Goal: Task Accomplishment & Management: Use online tool/utility

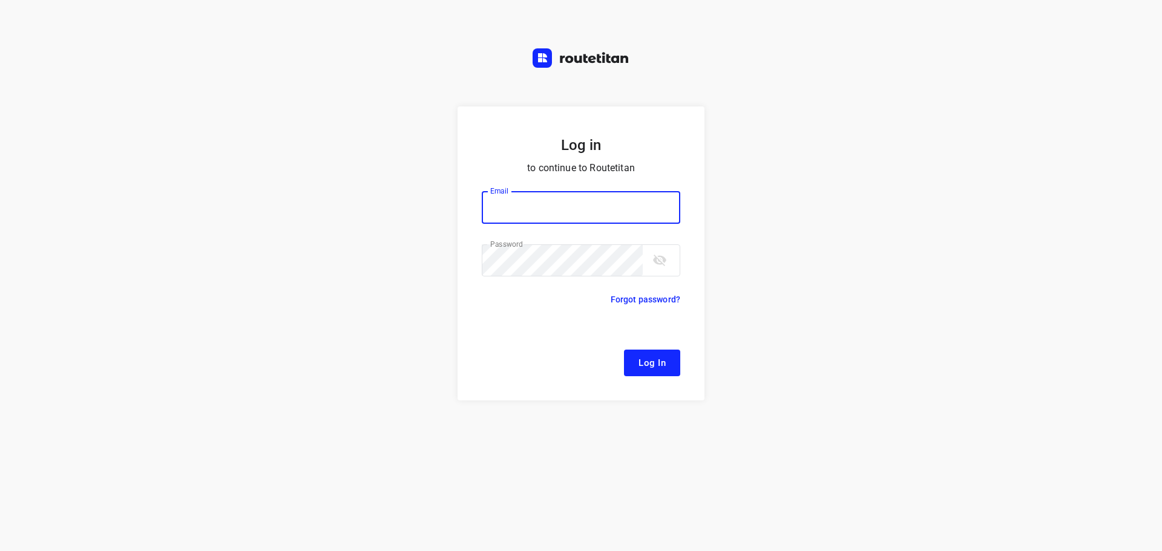
type input "[EMAIL_ADDRESS][DOMAIN_NAME]"
click at [631, 363] on button "Log In" at bounding box center [652, 363] width 56 height 27
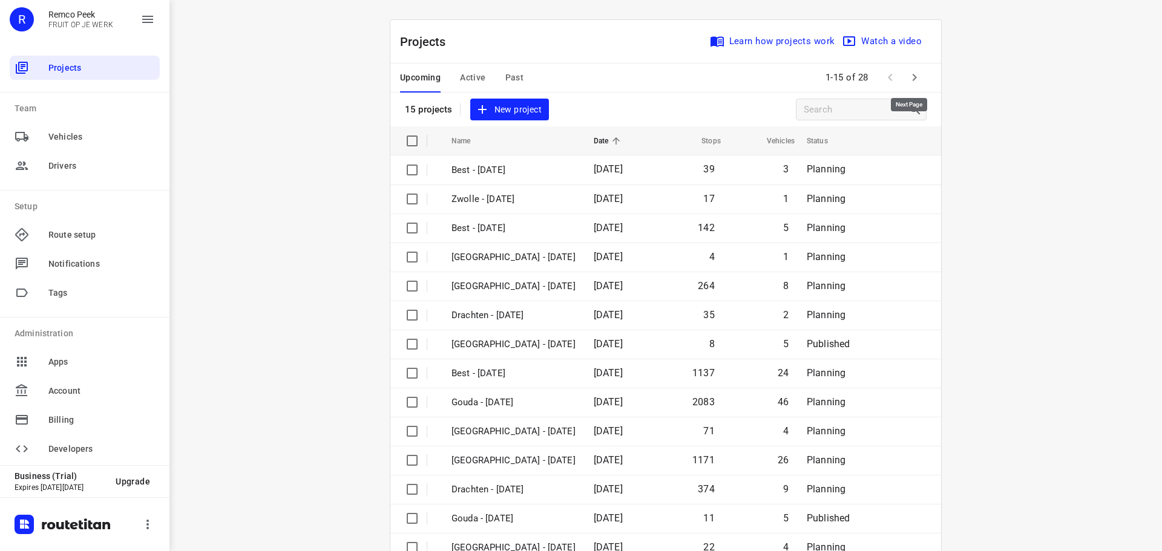
click at [909, 79] on icon "button" at bounding box center [914, 77] width 15 height 15
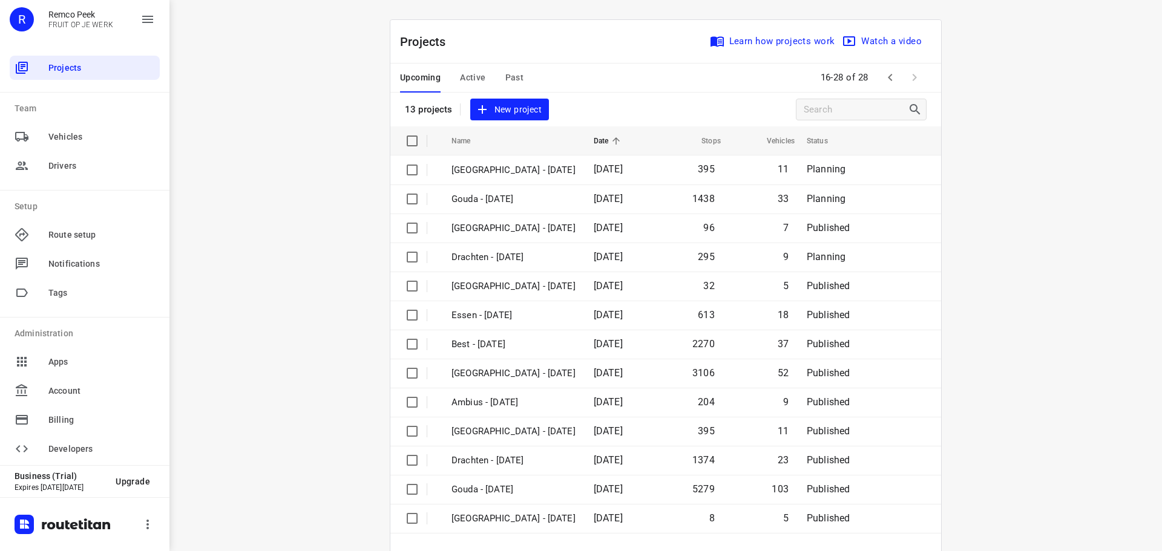
scroll to position [61, 0]
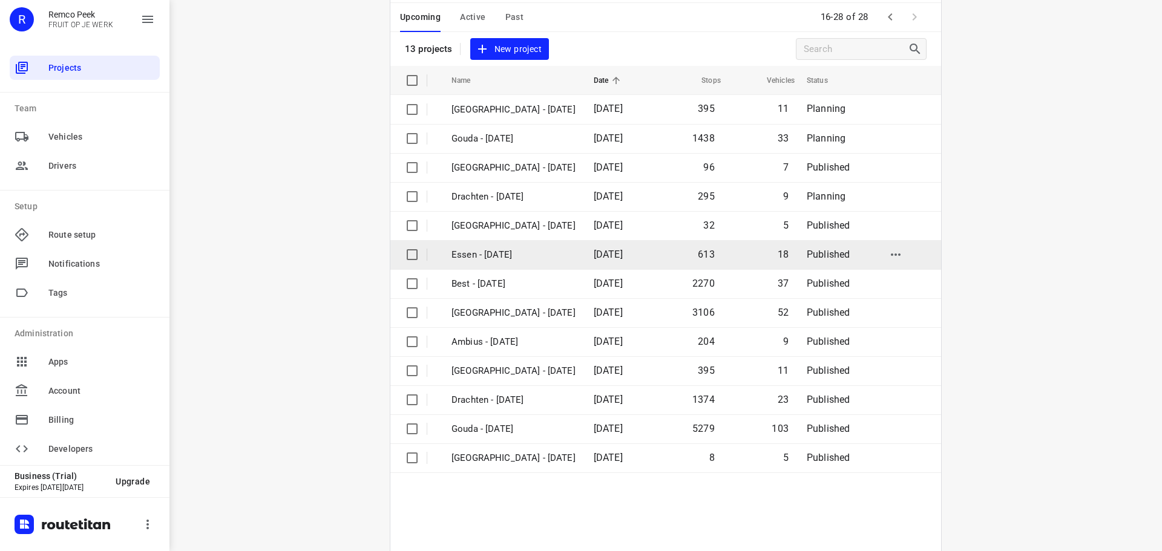
click at [510, 251] on p "Essen - [DATE]" at bounding box center [513, 255] width 124 height 14
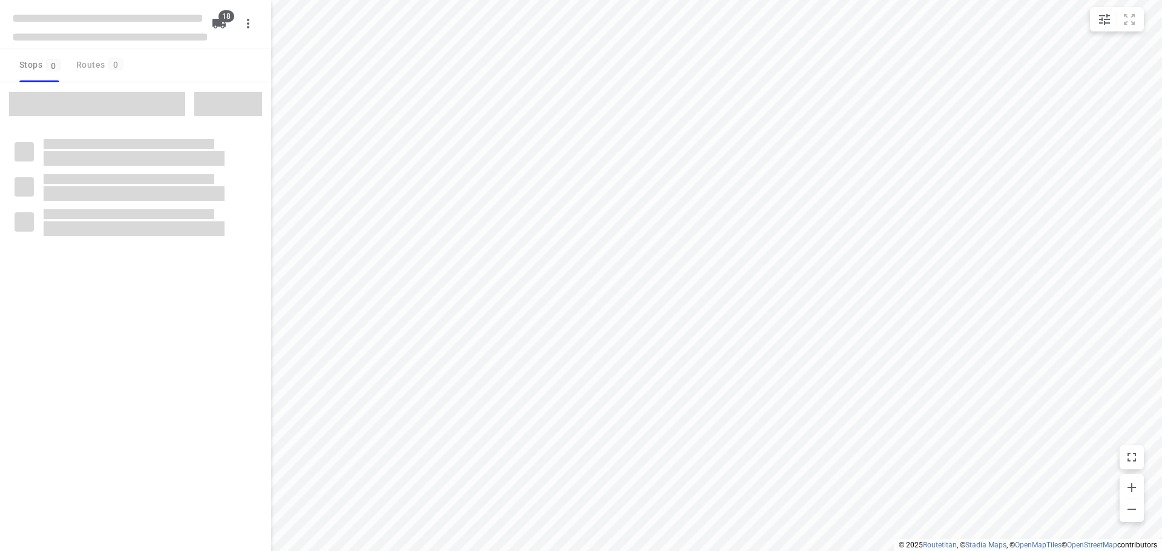
checkbox input "true"
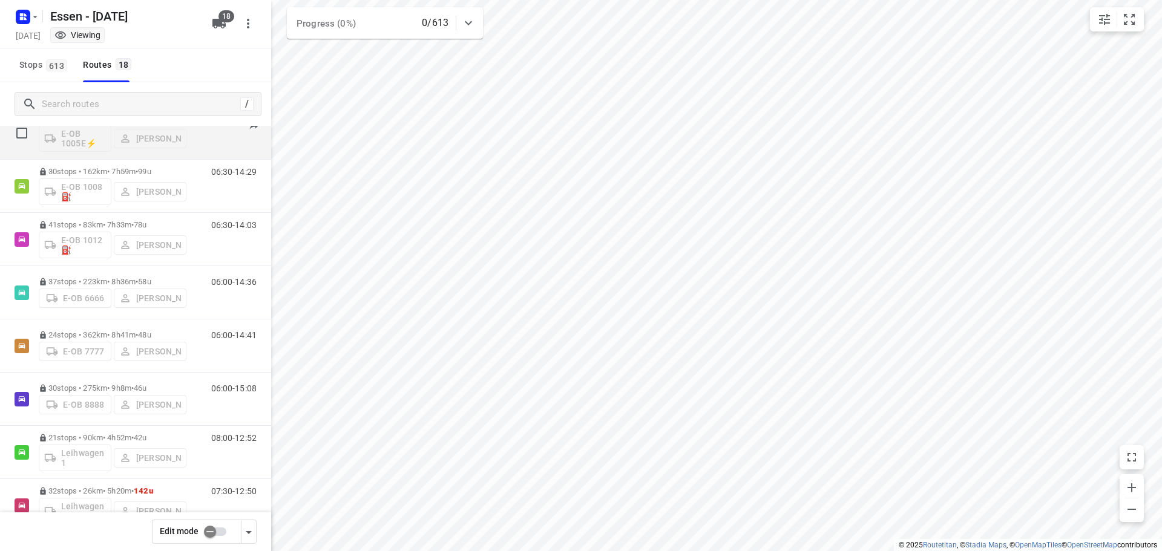
scroll to position [121, 0]
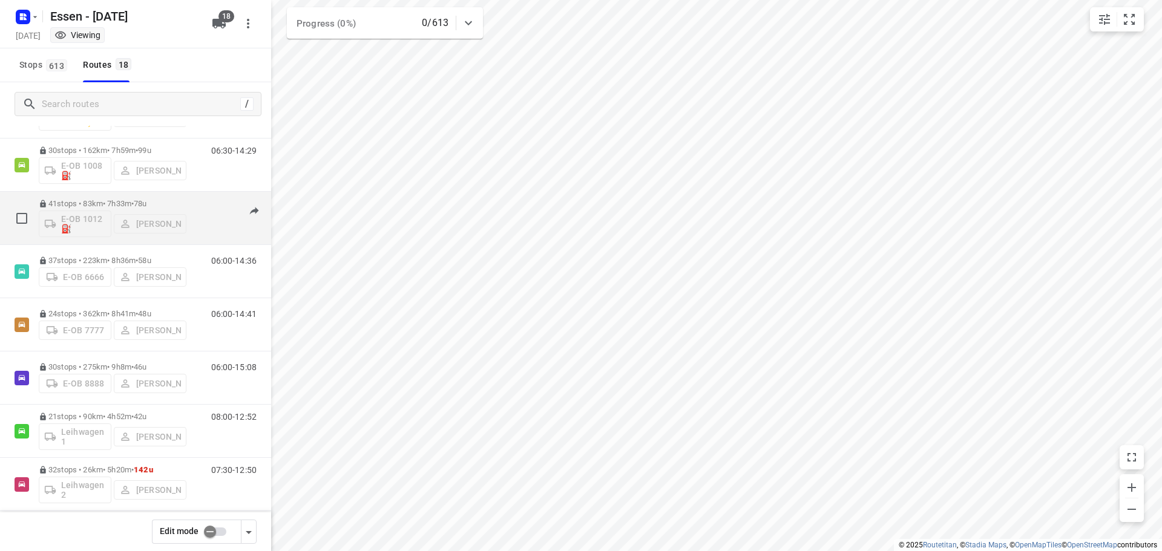
click at [123, 202] on p "41 stops • 83km • 7h33m • 78u" at bounding box center [113, 203] width 148 height 9
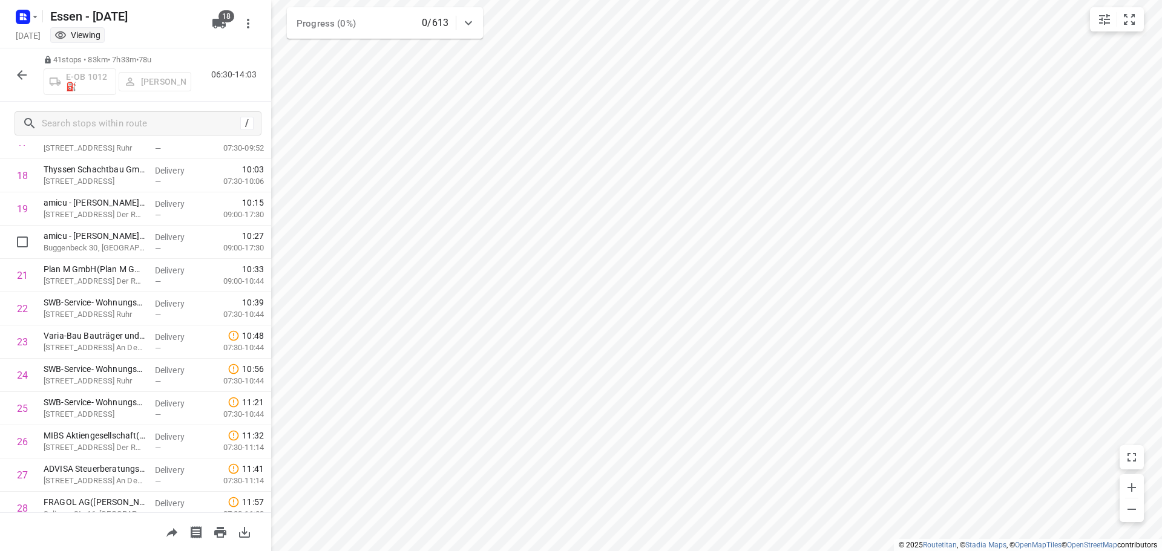
scroll to position [607, 0]
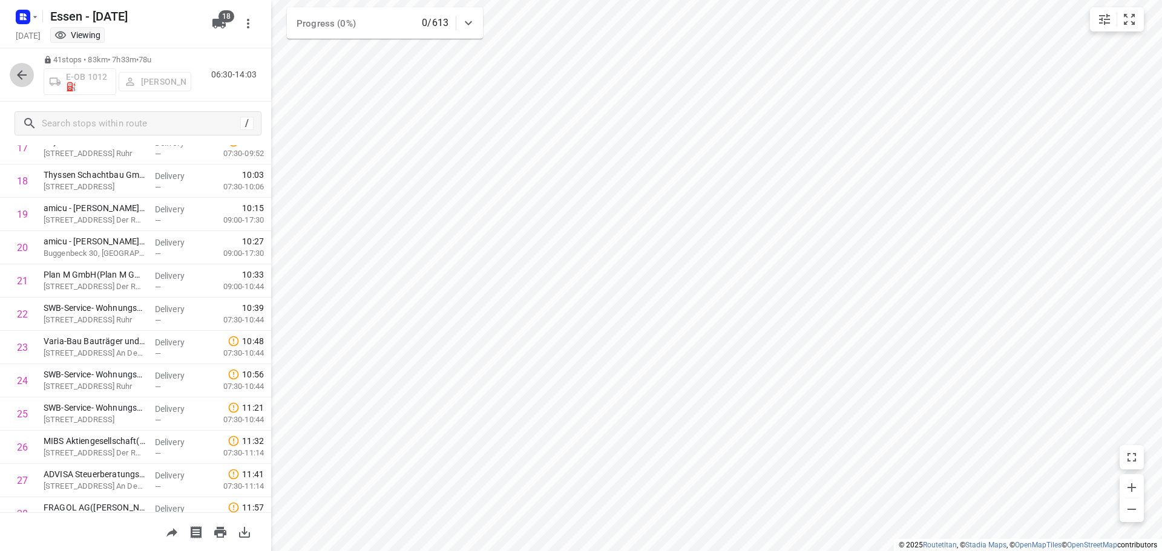
click at [22, 74] on icon "button" at bounding box center [22, 75] width 15 height 15
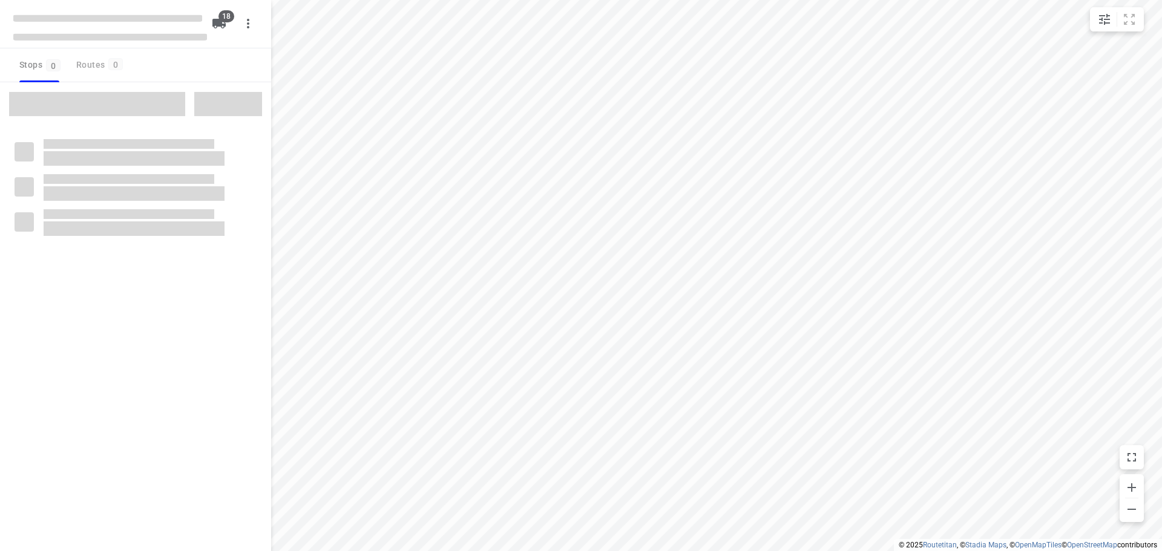
checkbox input "true"
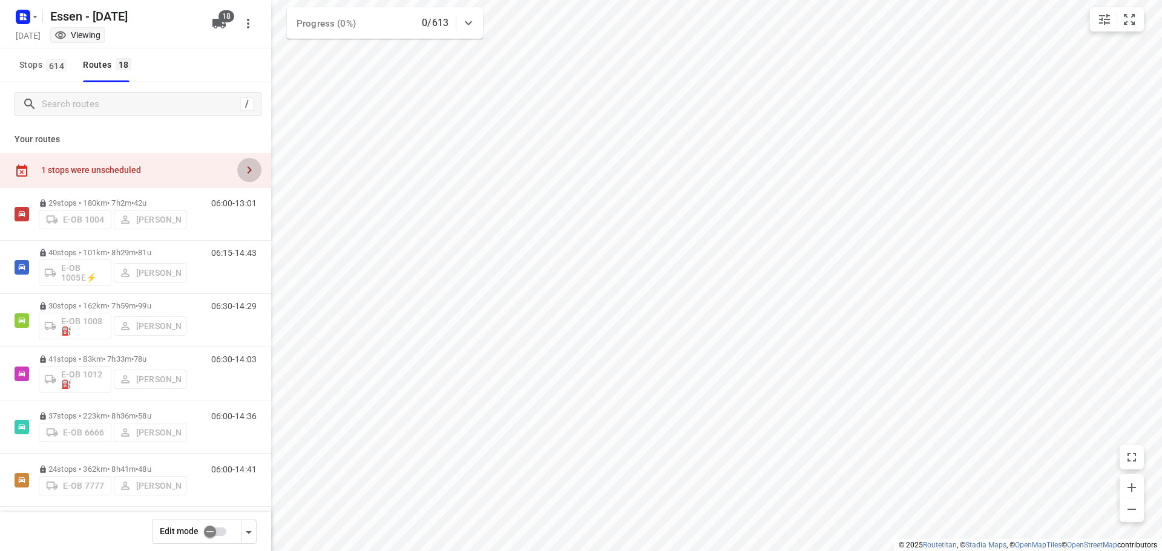
click at [242, 164] on icon "button" at bounding box center [249, 170] width 15 height 15
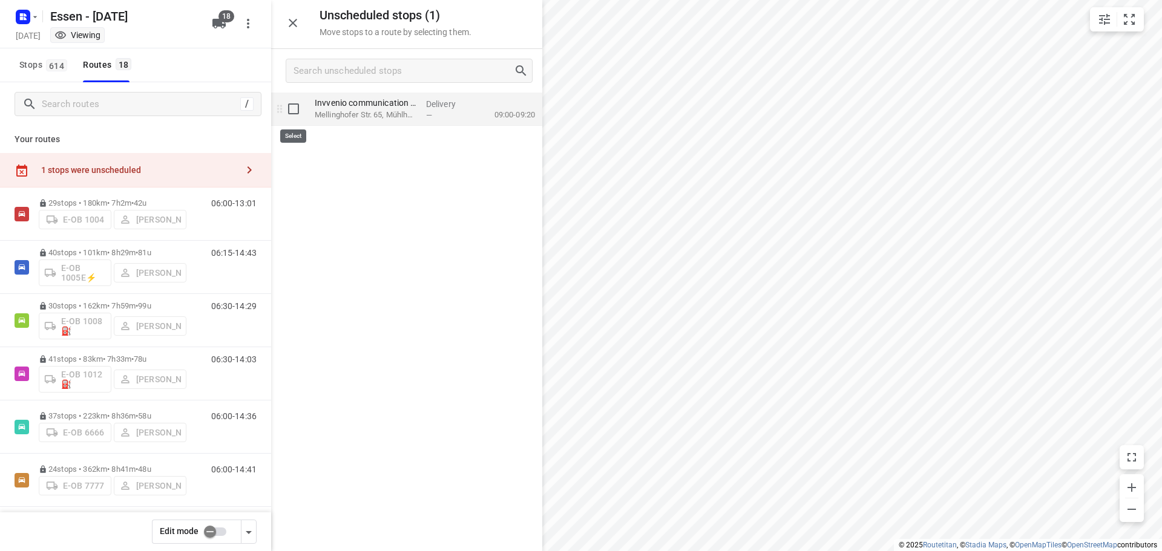
click at [293, 110] on input "grid" at bounding box center [293, 109] width 24 height 24
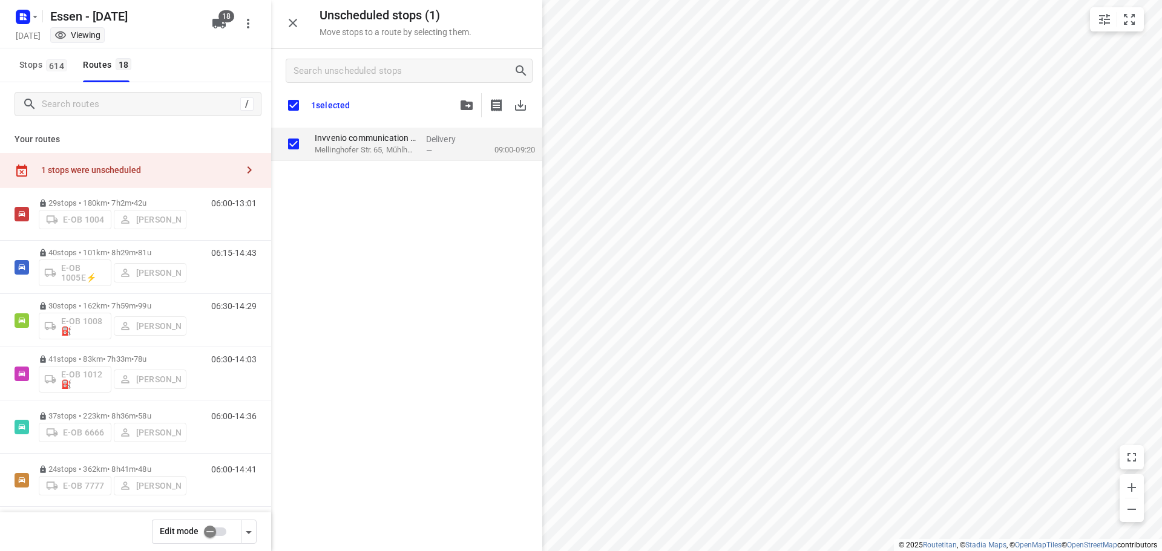
checkbox input "true"
click at [469, 102] on icon "button" at bounding box center [467, 105] width 12 height 10
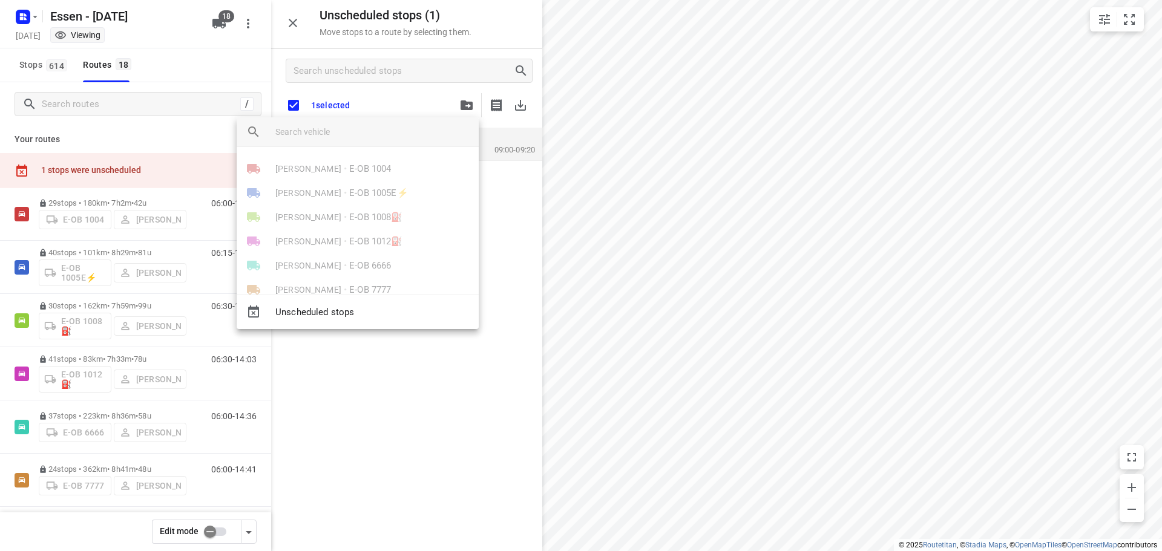
click at [333, 242] on div "[PERSON_NAME] • E-OB 1012⛽️" at bounding box center [358, 241] width 242 height 24
click at [333, 241] on div "[PERSON_NAME] • E-OB 1012⛽️" at bounding box center [358, 241] width 242 height 24
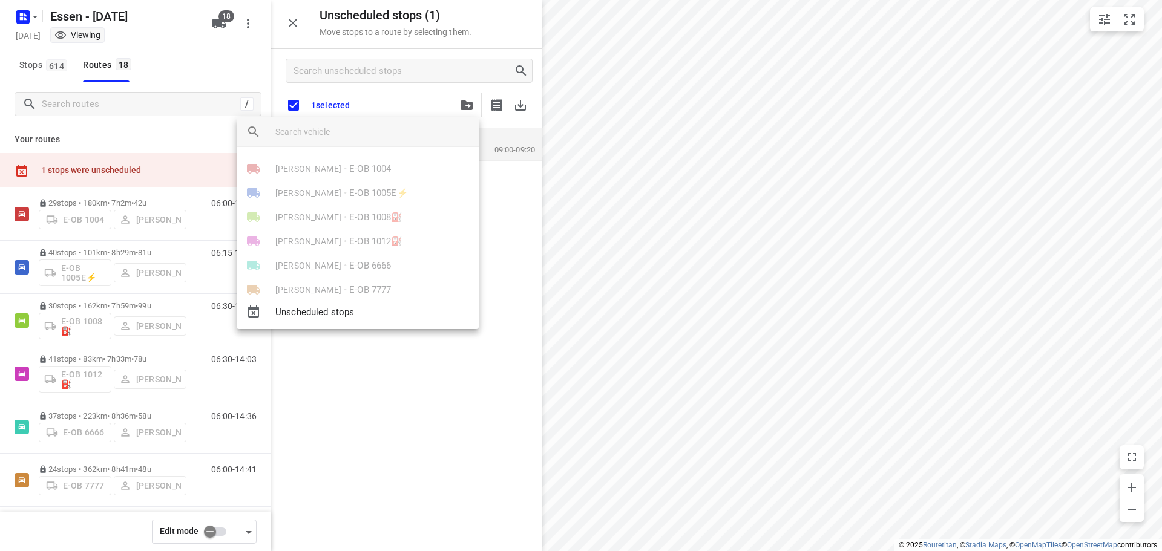
click at [349, 379] on div at bounding box center [581, 275] width 1162 height 551
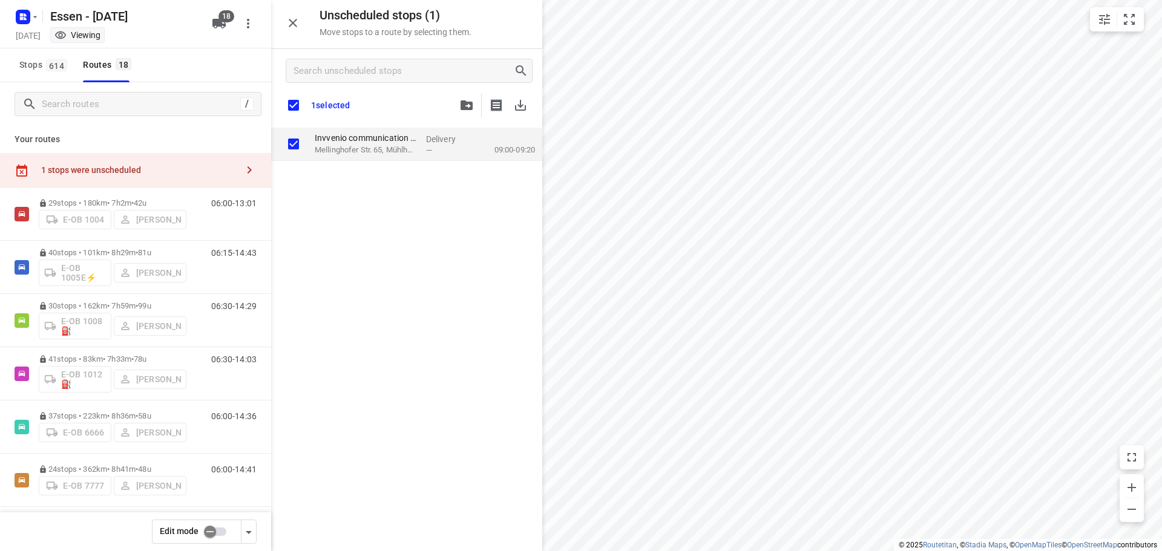
click at [212, 533] on input "checkbox" at bounding box center [209, 531] width 69 height 23
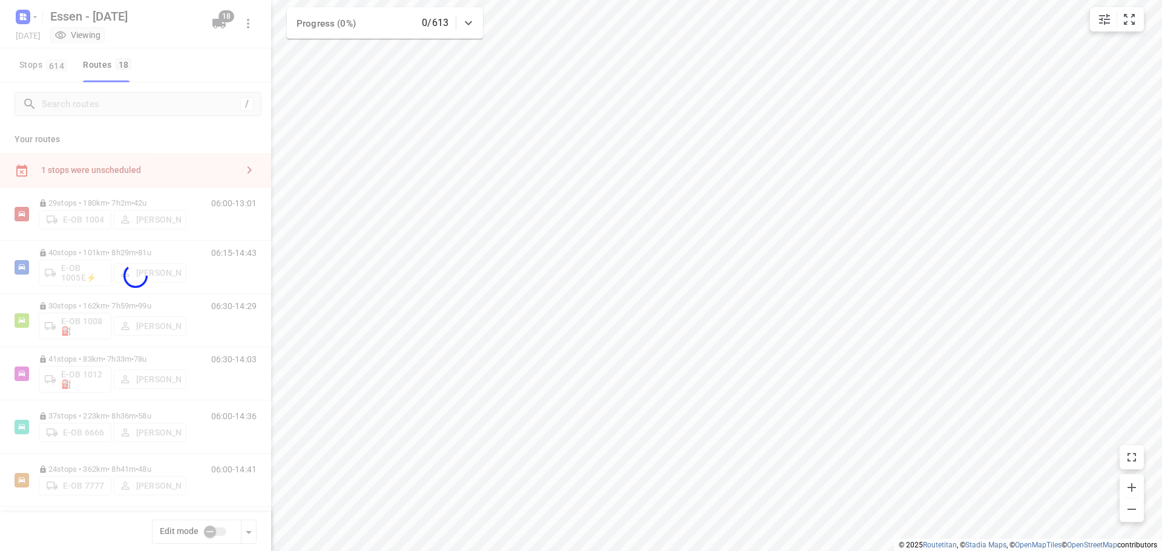
checkbox input "true"
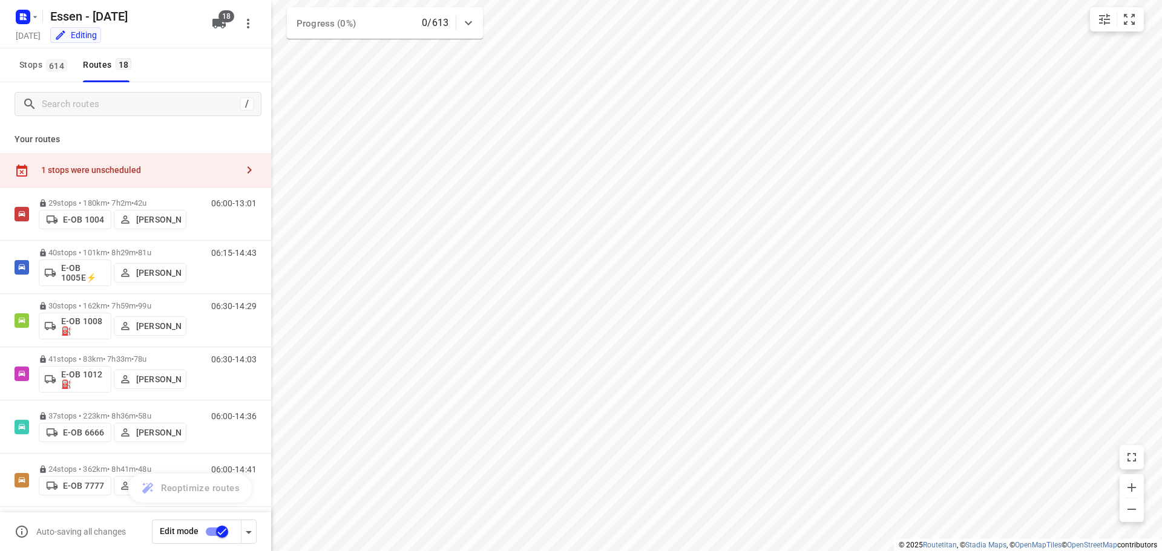
click at [220, 169] on div "1 stops were unscheduled" at bounding box center [139, 170] width 196 height 10
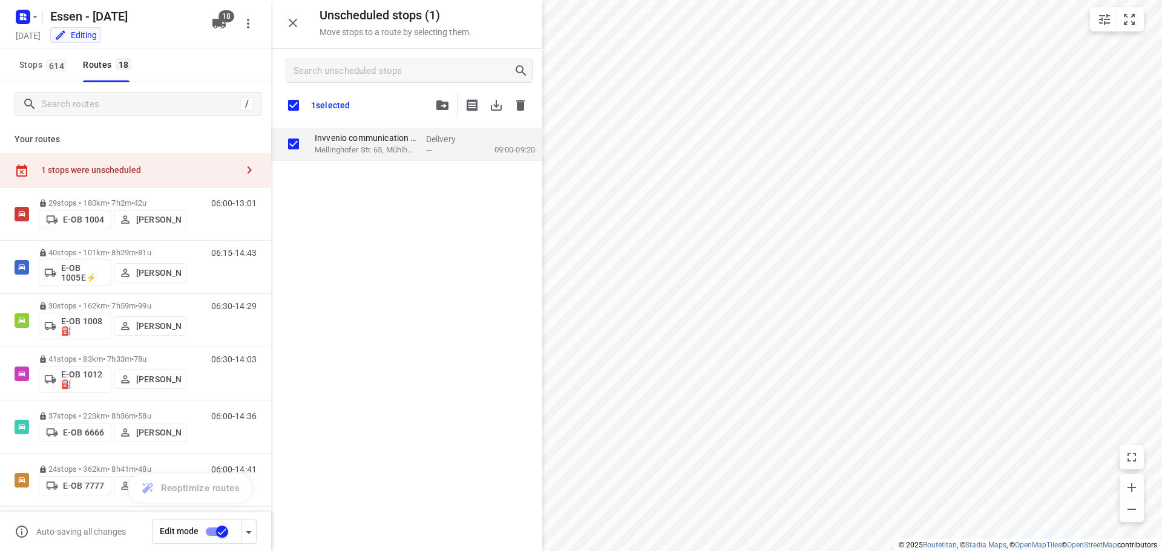
click at [446, 108] on icon "button" at bounding box center [442, 105] width 12 height 10
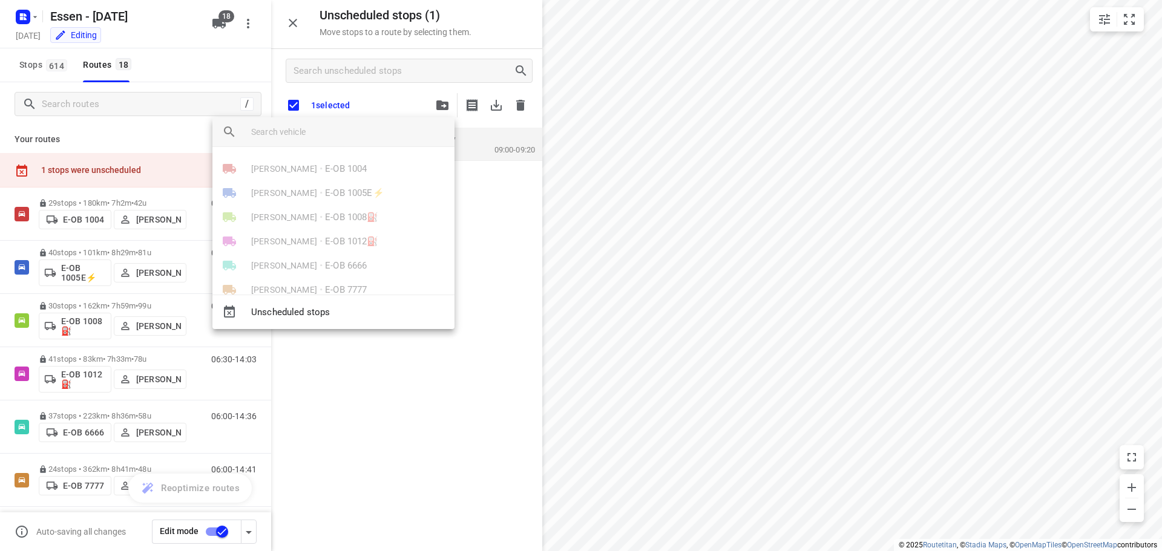
click at [378, 368] on div at bounding box center [581, 275] width 1162 height 551
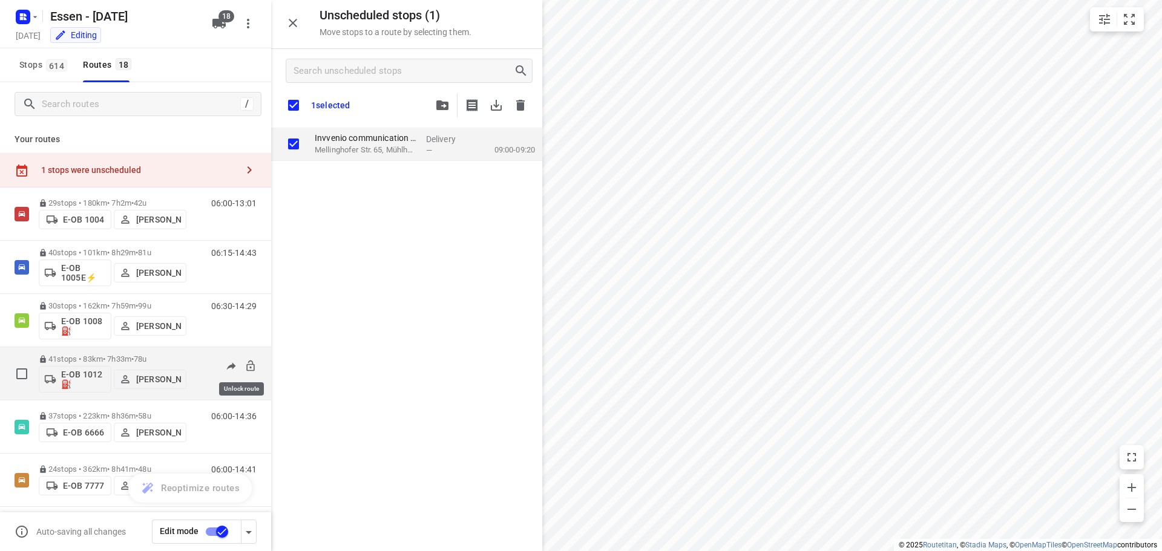
click at [244, 367] on icon at bounding box center [250, 366] width 12 height 12
checkbox input "true"
click at [444, 105] on icon "button" at bounding box center [442, 105] width 12 height 10
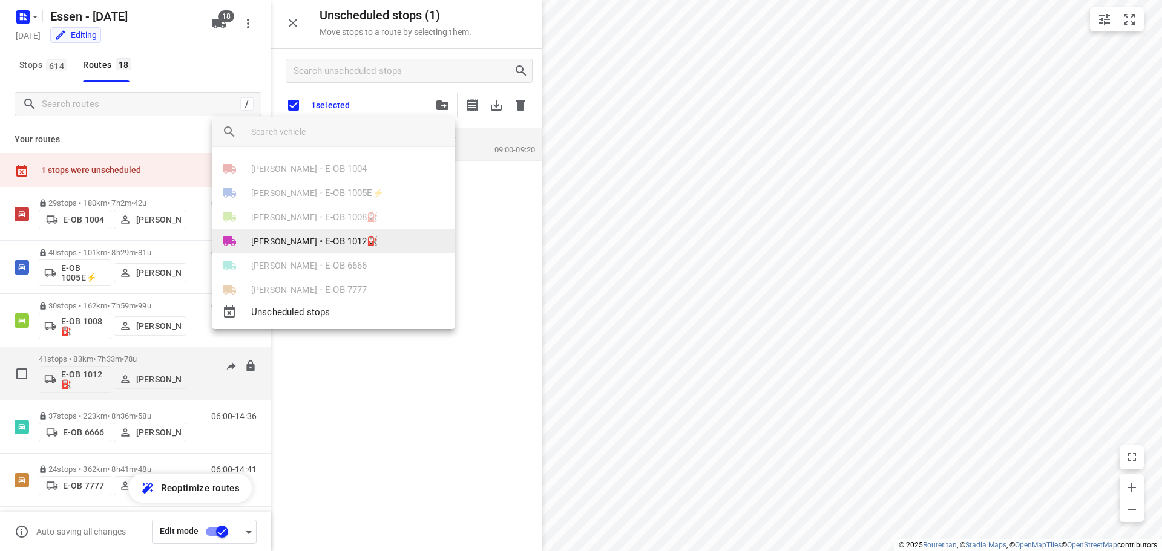
click at [294, 239] on span "[PERSON_NAME]" at bounding box center [284, 241] width 66 height 12
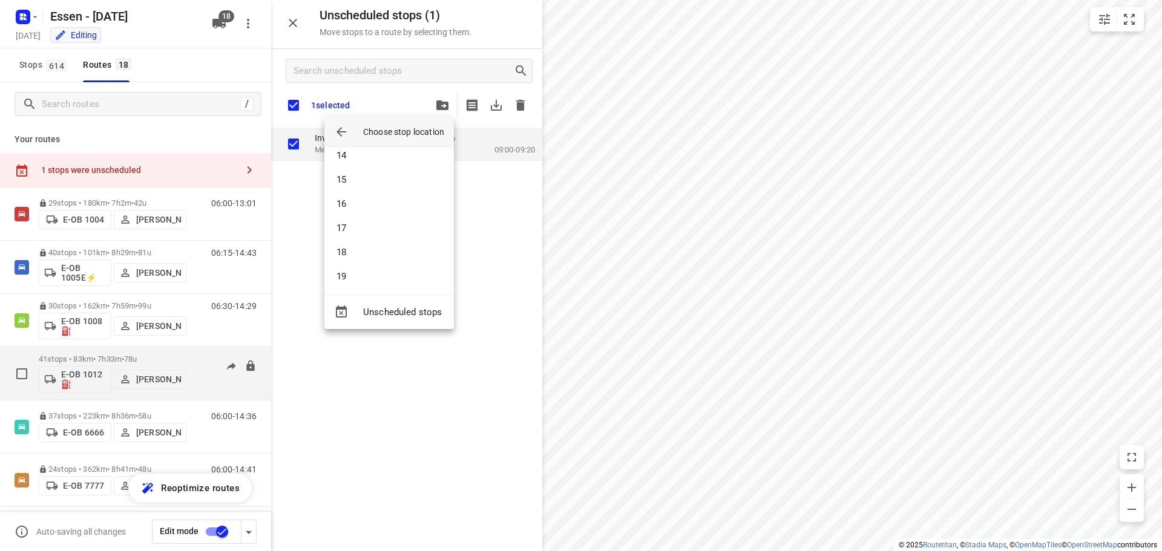
scroll to position [309, 0]
click at [346, 169] on li "14" at bounding box center [389, 169] width 130 height 24
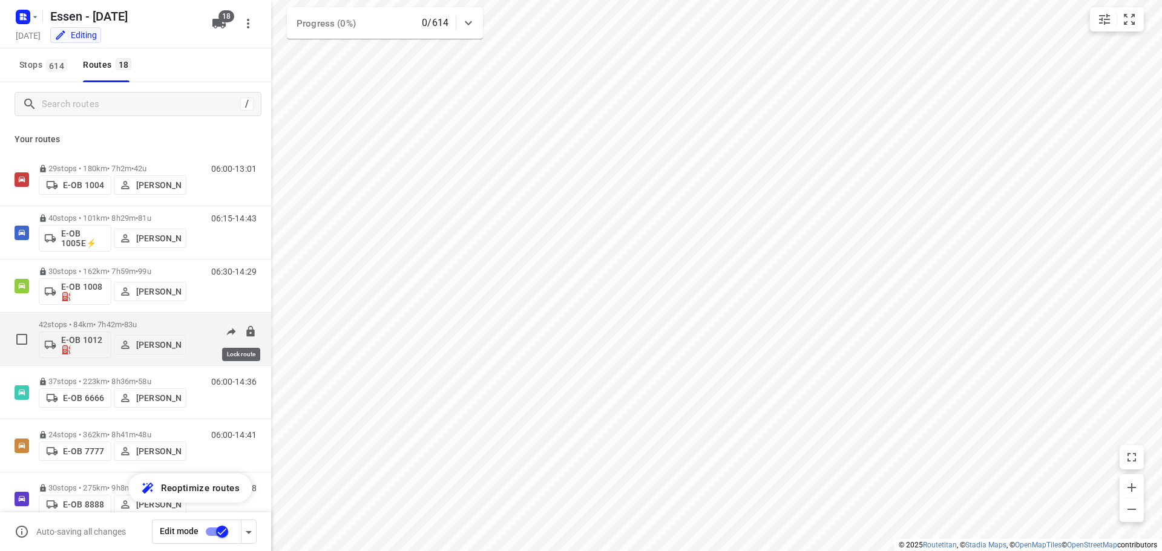
click at [246, 330] on icon at bounding box center [250, 331] width 8 height 11
click at [205, 530] on input "checkbox" at bounding box center [222, 531] width 69 height 23
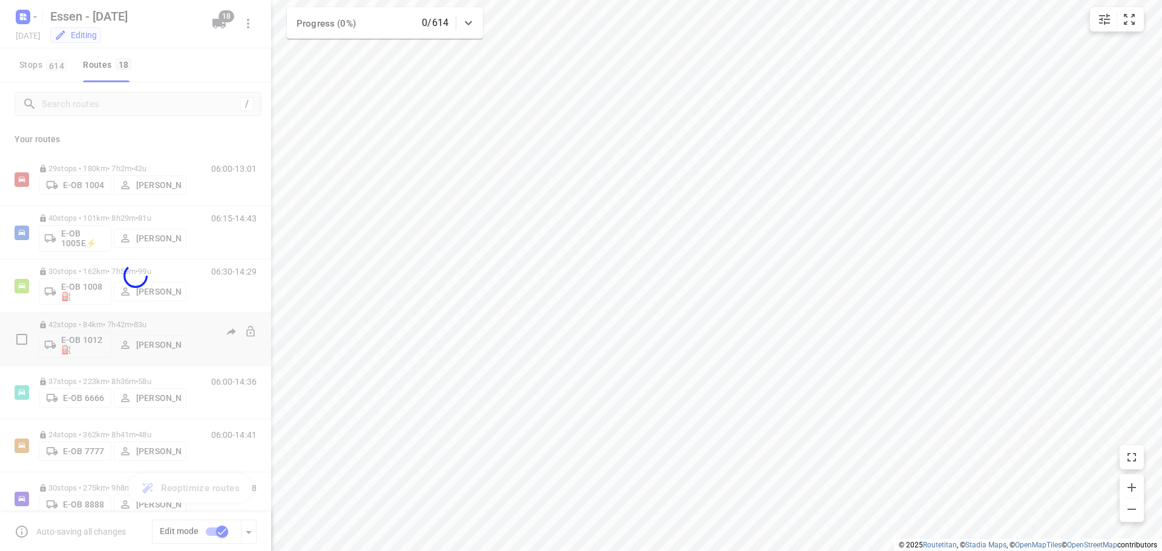
checkbox input "false"
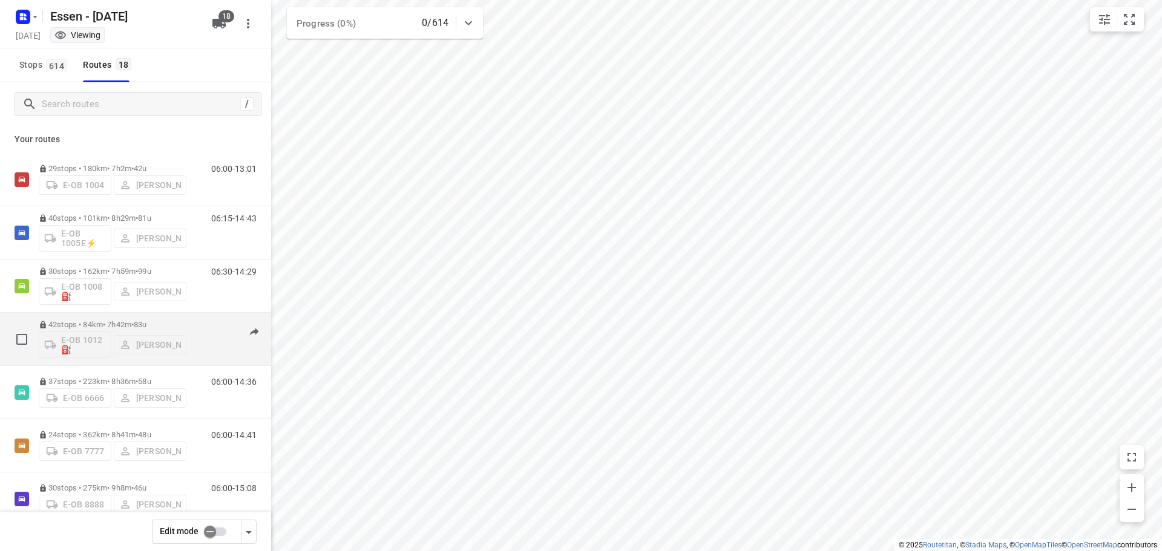
click at [99, 320] on div "42 stops • 84km • 7h42m • 83u E-OB 1012⛽️ Knudt Paulsen" at bounding box center [113, 339] width 148 height 50
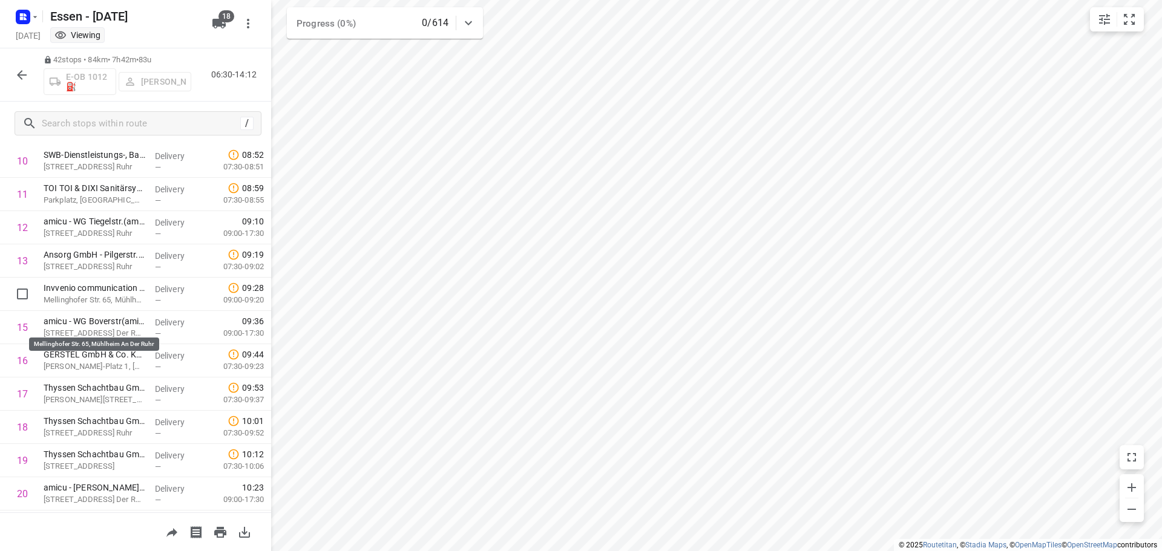
scroll to position [363, 0]
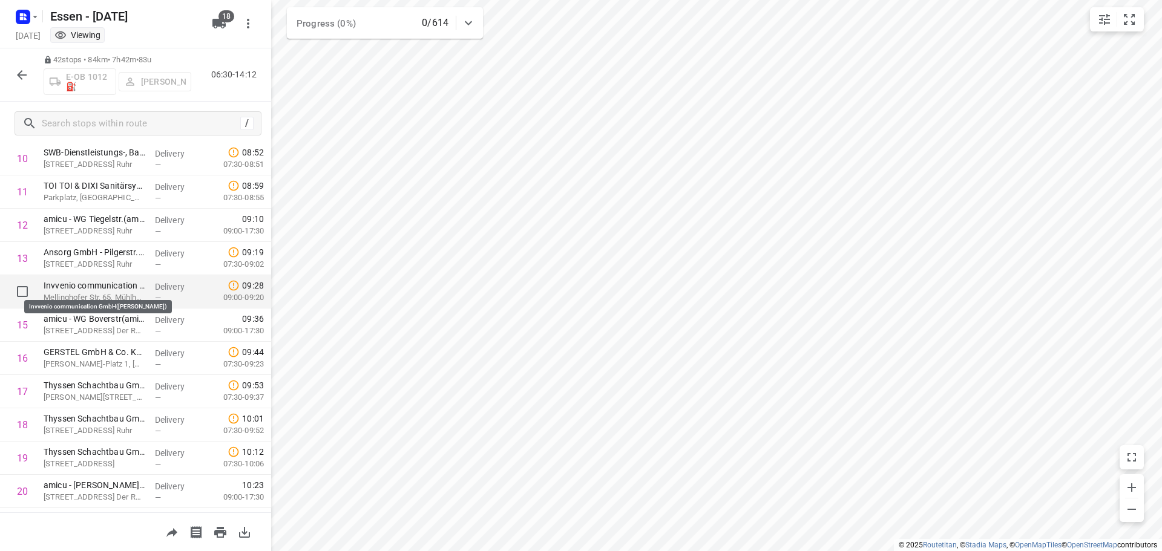
click at [121, 284] on p "Invvenio communication GmbH(Samir Ghalem)" at bounding box center [95, 286] width 102 height 12
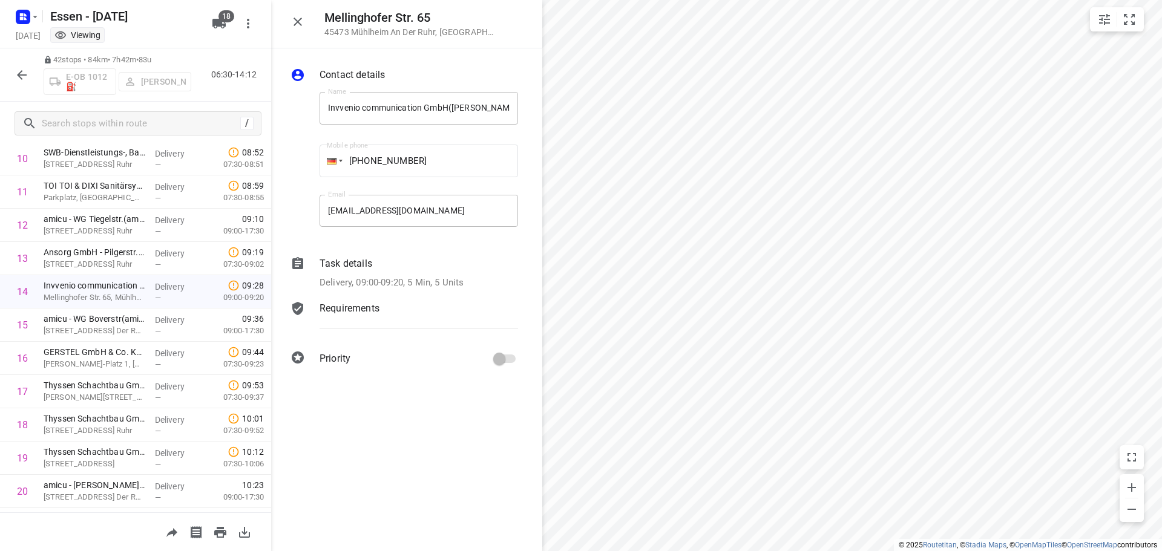
click at [298, 262] on icon at bounding box center [297, 263] width 11 height 12
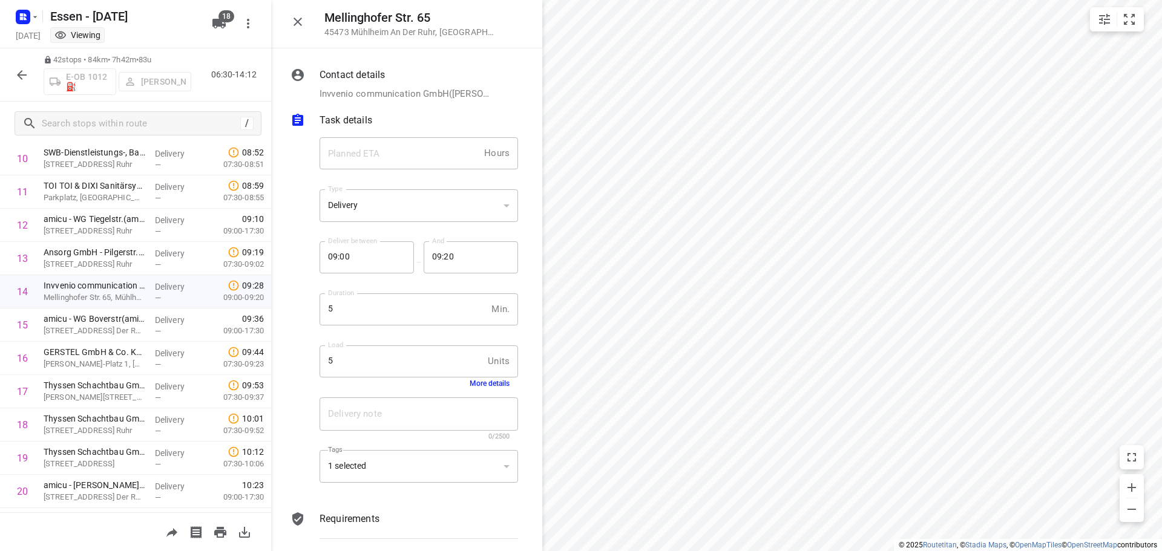
click at [477, 382] on button "More details" at bounding box center [490, 383] width 40 height 8
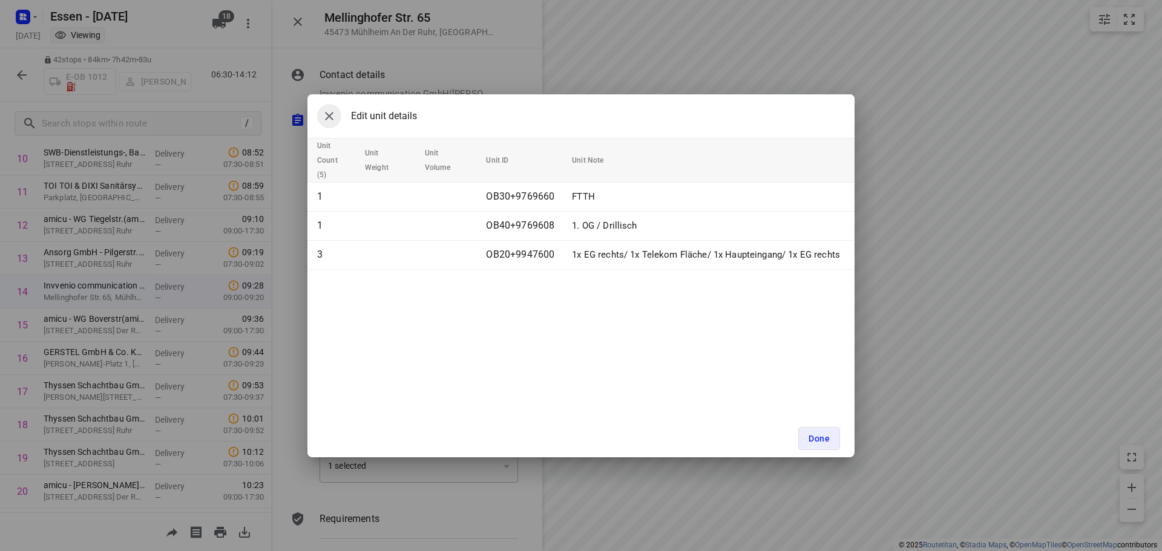
click at [329, 114] on icon "button" at bounding box center [329, 116] width 15 height 15
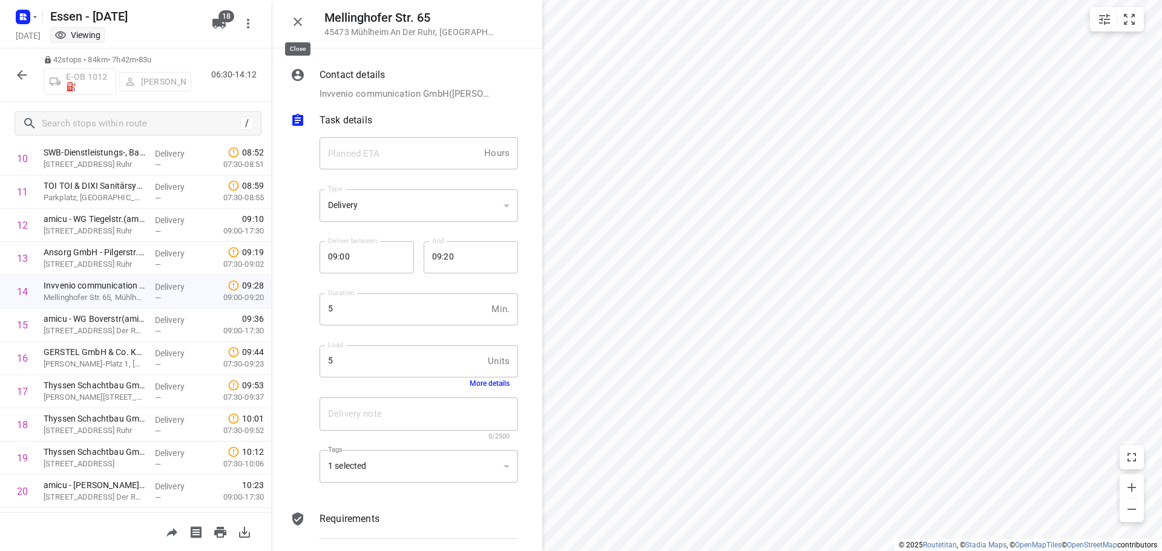
click at [298, 16] on icon "button" at bounding box center [297, 22] width 15 height 15
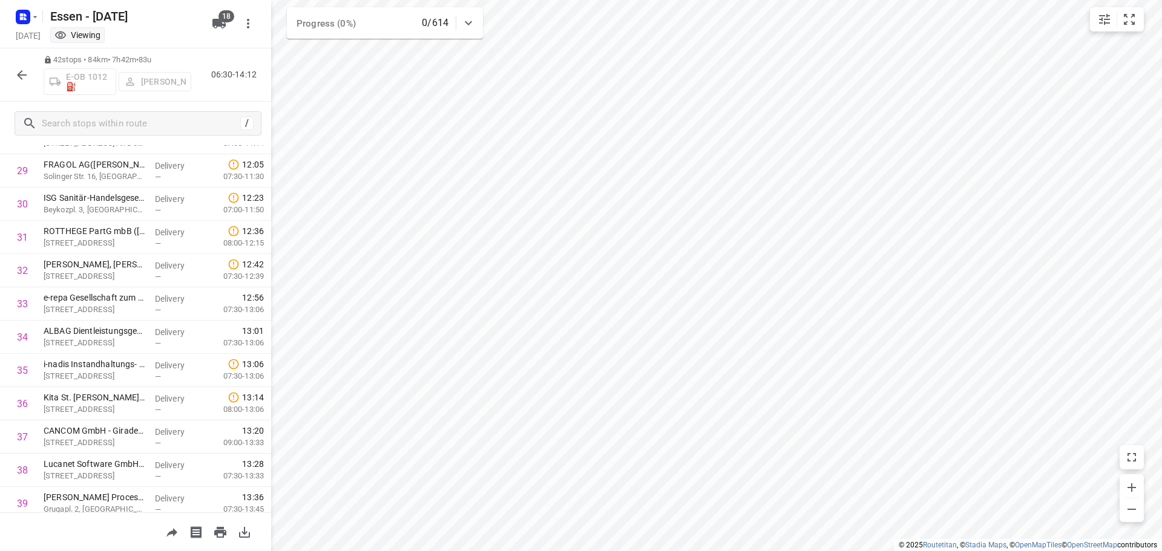
scroll to position [882, 0]
click at [16, 73] on icon "button" at bounding box center [22, 75] width 15 height 15
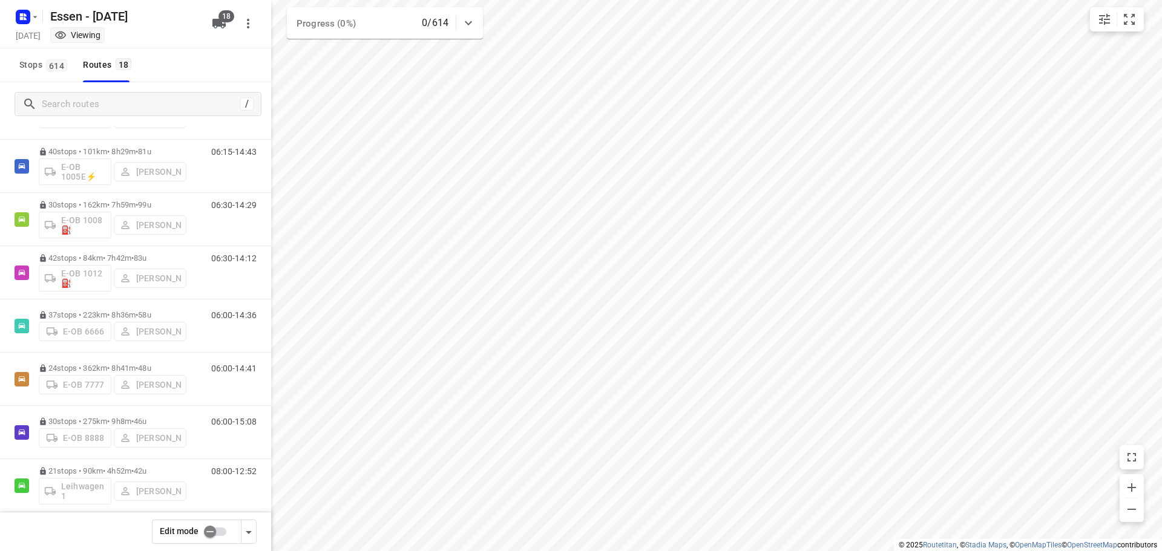
scroll to position [0, 0]
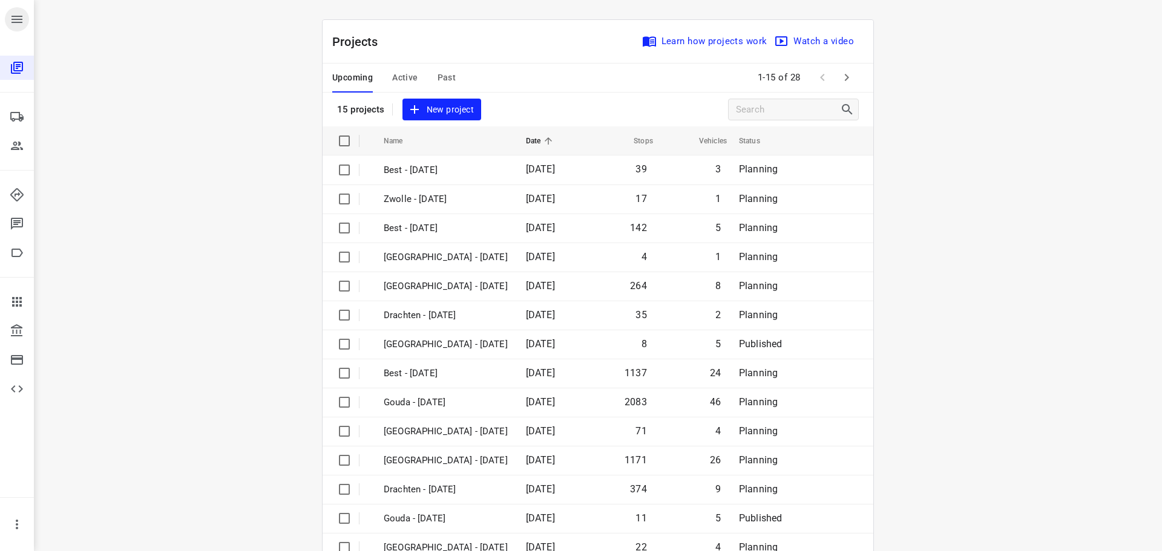
click at [16, 16] on icon "button" at bounding box center [16, 19] width 11 height 7
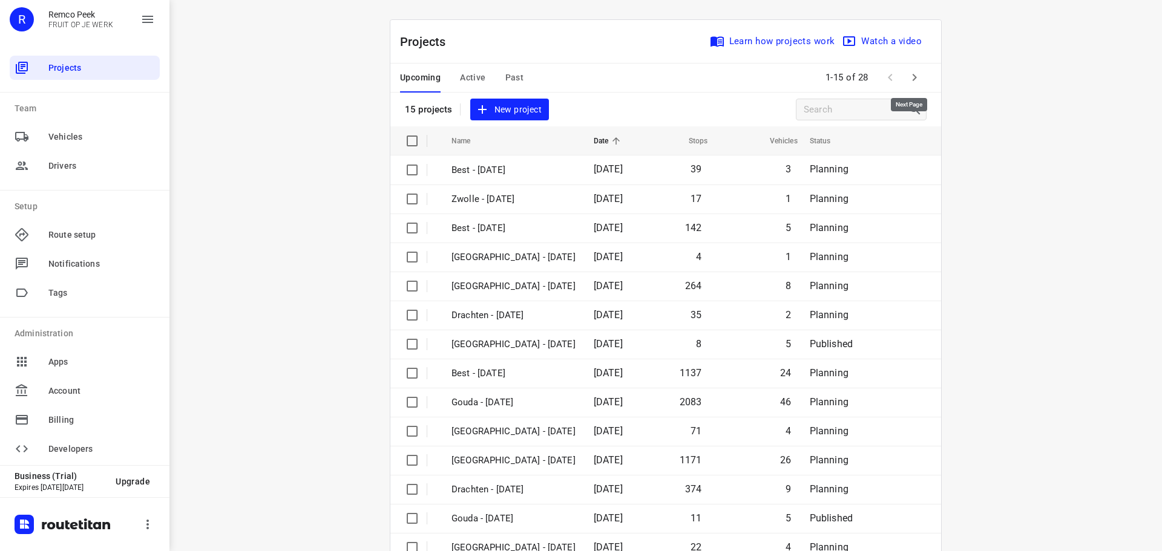
click at [907, 76] on icon "button" at bounding box center [914, 77] width 15 height 15
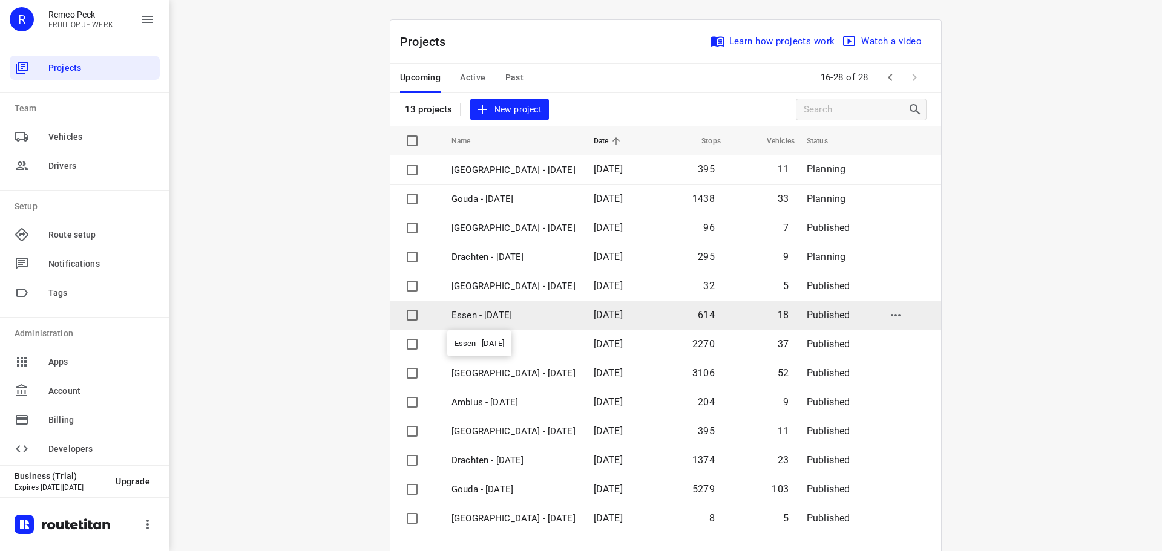
click at [508, 313] on p "Essen - [DATE]" at bounding box center [513, 316] width 124 height 14
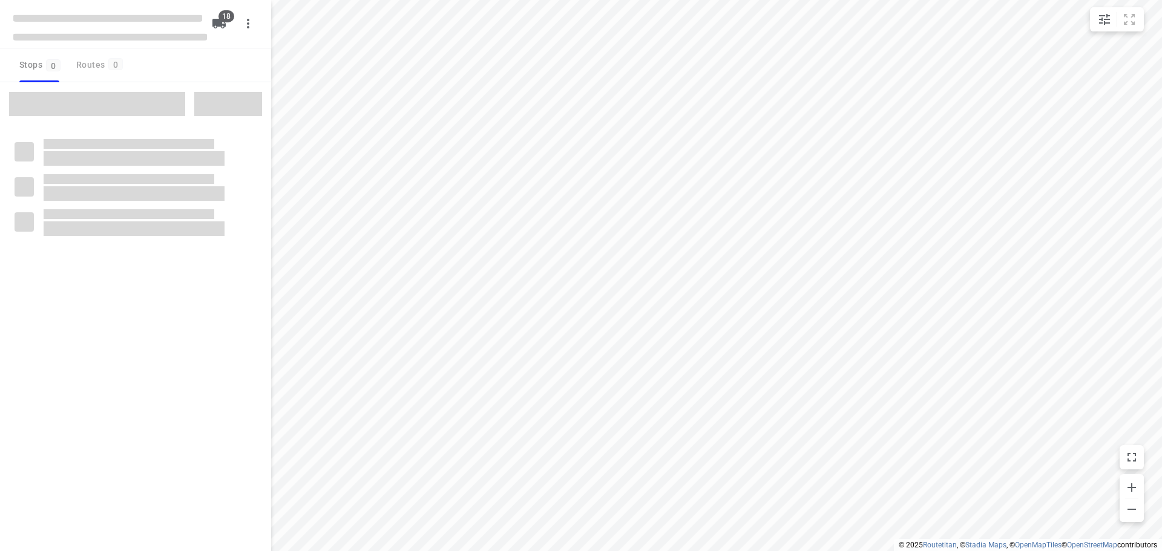
checkbox input "true"
